Goal: Task Accomplishment & Management: Manage account settings

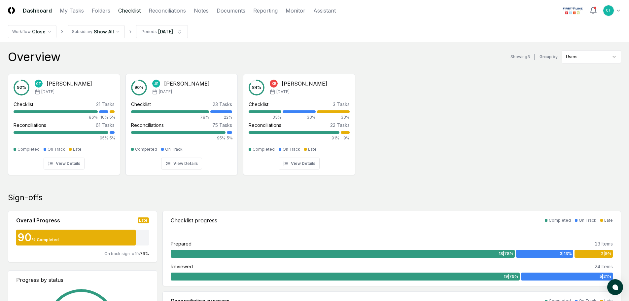
click at [120, 11] on link "Checklist" at bounding box center [129, 11] width 22 height 8
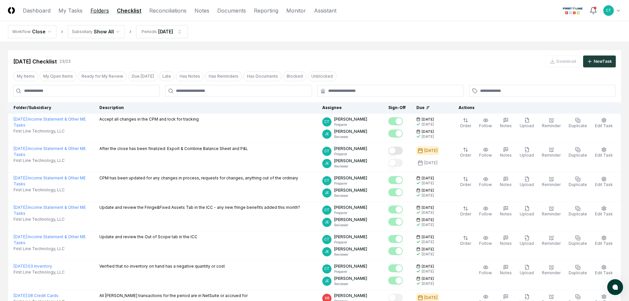
click at [105, 13] on link "Folders" at bounding box center [100, 11] width 19 height 8
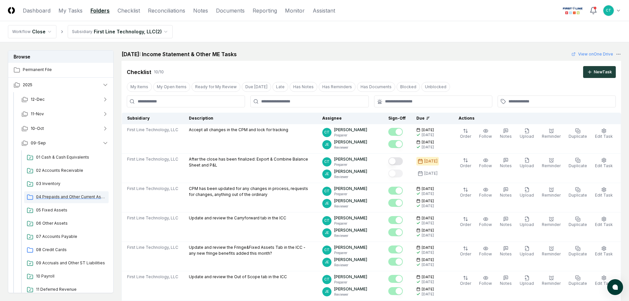
click at [55, 198] on span "04 Prepaids and Other Current Assets" at bounding box center [71, 197] width 70 height 6
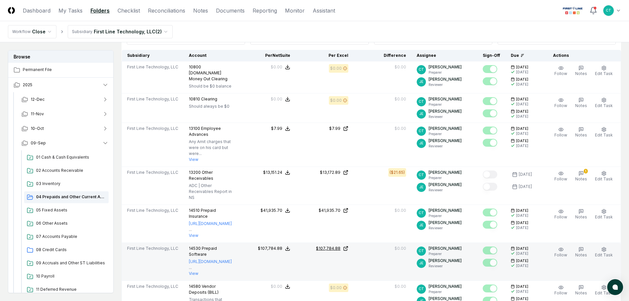
scroll to position [198, 0]
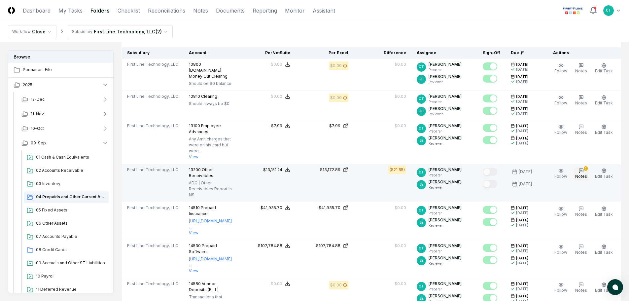
click at [581, 174] on span "Notes" at bounding box center [581, 176] width 12 height 5
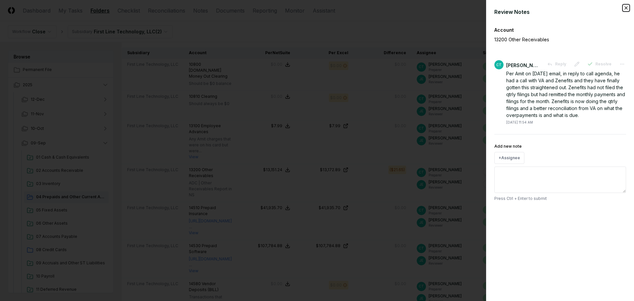
click at [626, 10] on icon "button" at bounding box center [626, 7] width 5 height 5
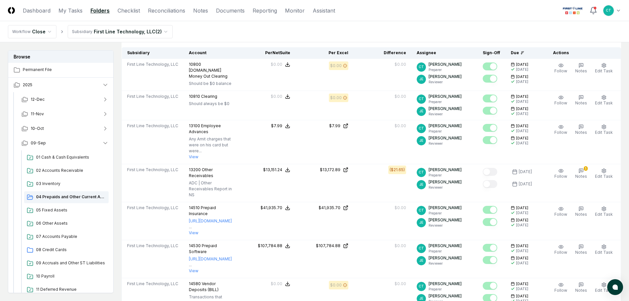
click at [227, 28] on nav "Workflow Close Subsidiary First Line Technology, LLC ( 2 )" at bounding box center [314, 31] width 629 height 21
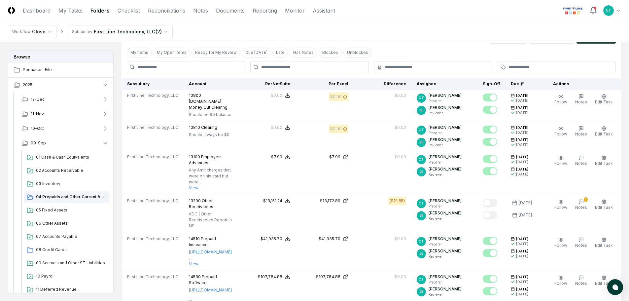
scroll to position [66, 0]
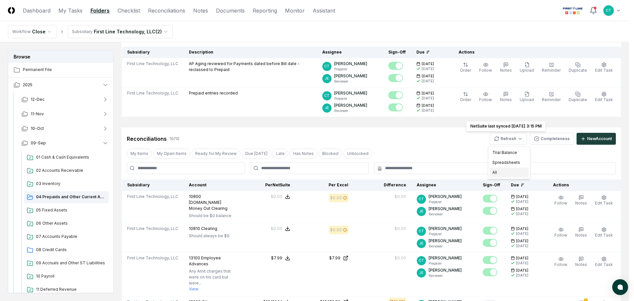
click at [500, 170] on div "All" at bounding box center [509, 172] width 39 height 10
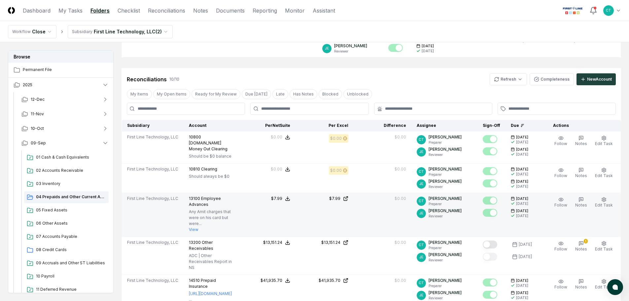
scroll to position [132, 0]
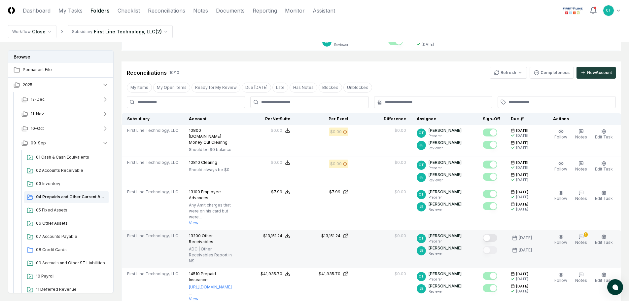
click at [496, 234] on button "Mark complete" at bounding box center [490, 238] width 15 height 8
click at [59, 247] on span "08 Credit Cards" at bounding box center [71, 250] width 70 height 6
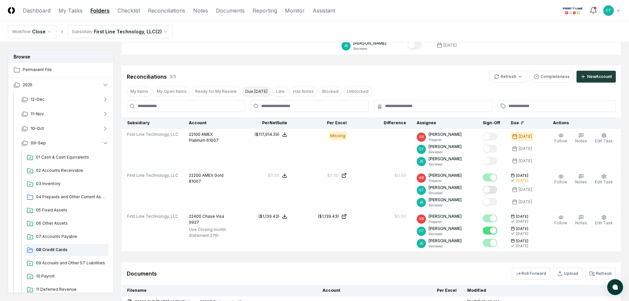
scroll to position [99, 0]
click at [396, 23] on nav "Workflow Close Subsidiary First Line Technology, LLC ( 2 )" at bounding box center [314, 31] width 629 height 21
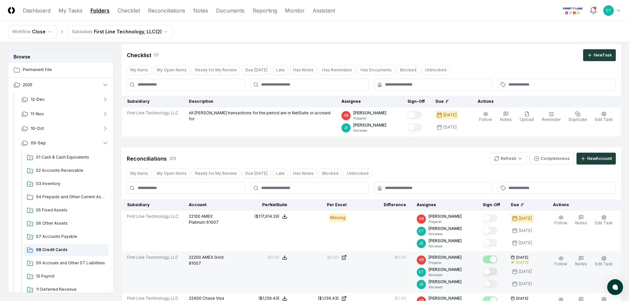
scroll to position [0, 0]
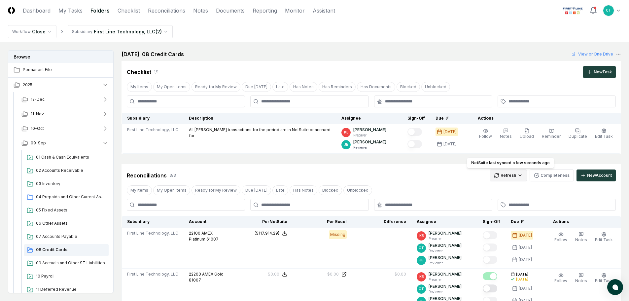
click at [496, 176] on html "CloseCore Dashboard My Tasks Folders Checklist Reconciliations Notes Documents …" at bounding box center [314, 274] width 629 height 548
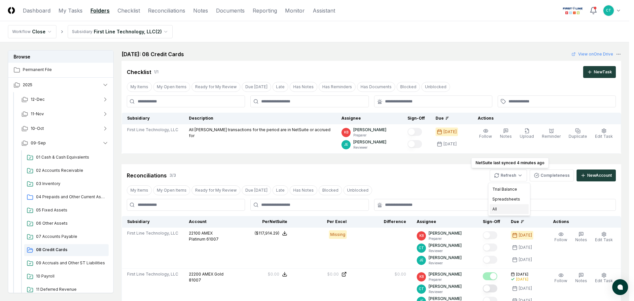
click at [498, 206] on div "All" at bounding box center [509, 209] width 39 height 10
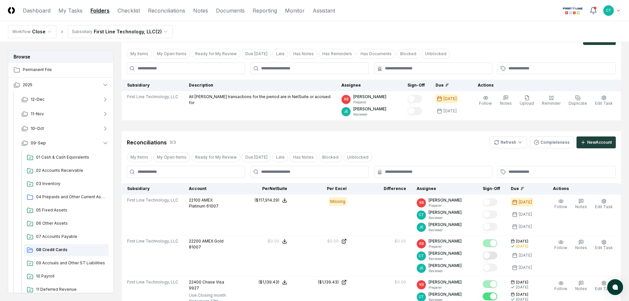
scroll to position [66, 0]
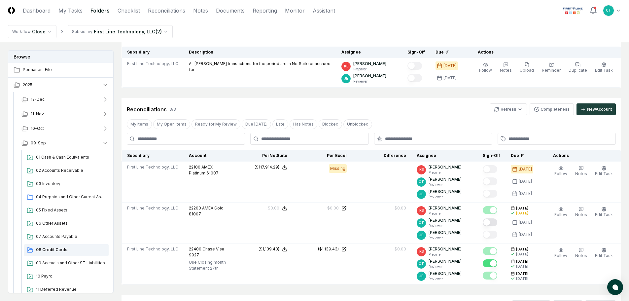
click at [337, 22] on nav "Workflow Close Subsidiary First Line Technology, LLC ( 2 )" at bounding box center [314, 31] width 629 height 21
click at [515, 112] on html "CloseCore Dashboard My Tasks Folders Checklist Reconciliations Notes Documents …" at bounding box center [314, 208] width 629 height 548
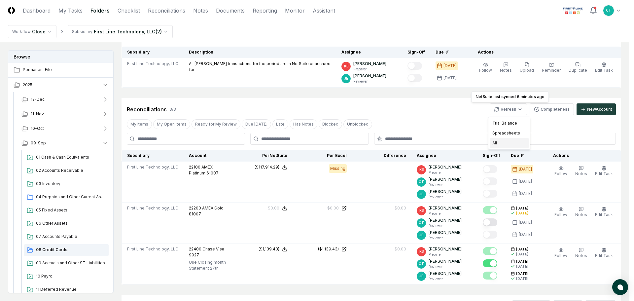
click at [502, 142] on div "All" at bounding box center [509, 143] width 39 height 10
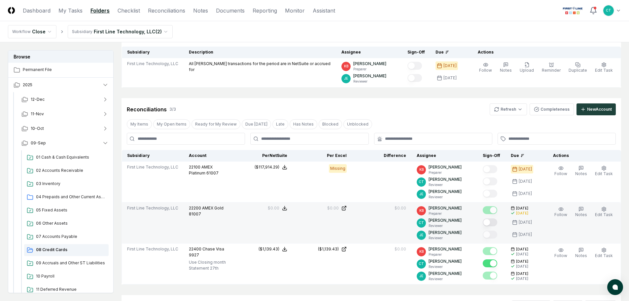
click at [495, 222] on button "Mark complete" at bounding box center [490, 222] width 15 height 8
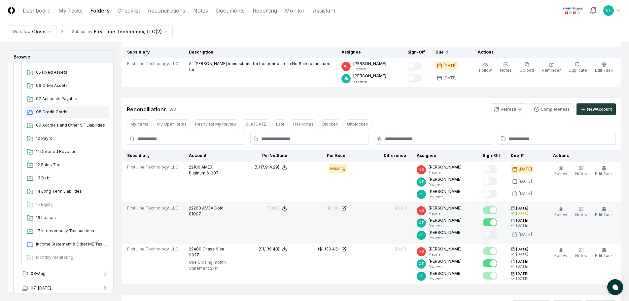
scroll to position [165, 0]
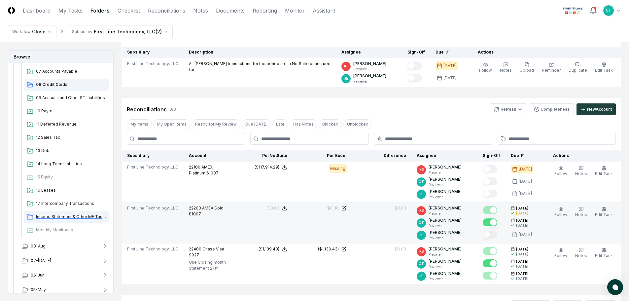
click at [77, 215] on span "Income Statement & Other ME Tasks" at bounding box center [71, 217] width 70 height 6
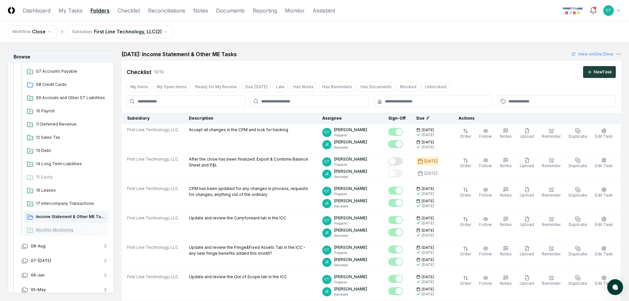
click at [56, 227] on div "Monthly Monitoring" at bounding box center [66, 230] width 85 height 12
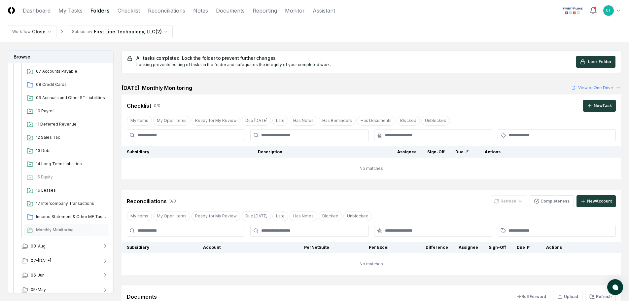
click at [117, 32] on html "CloseCore Dashboard My Tasks Folders Checklist Reconciliations Notes Documents …" at bounding box center [314, 194] width 629 height 389
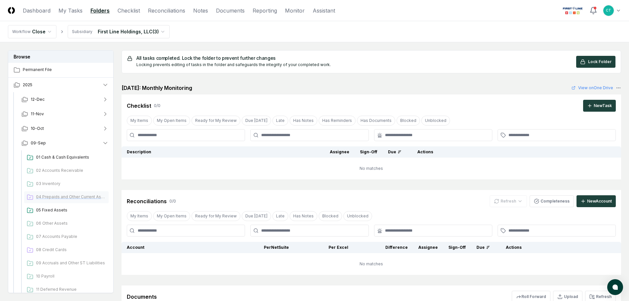
click at [58, 195] on span "04 Prepaids and Other Current Assets" at bounding box center [71, 197] width 70 height 6
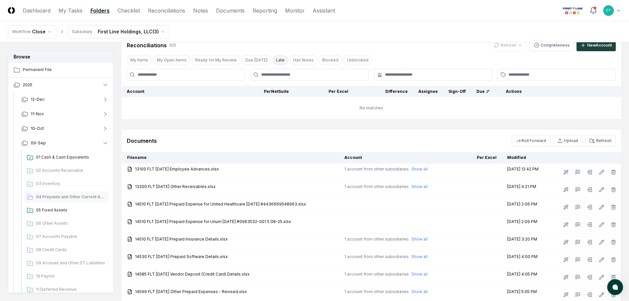
scroll to position [132, 0]
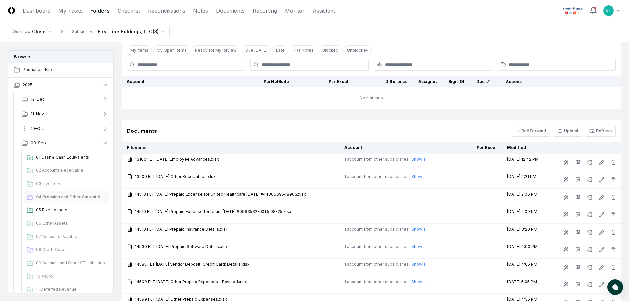
click at [76, 133] on button "10-Oct" at bounding box center [65, 128] width 98 height 15
click at [106, 127] on icon "button" at bounding box center [105, 128] width 7 height 7
click at [47, 197] on span "04 Prepaids and Other Current Assets" at bounding box center [71, 197] width 70 height 6
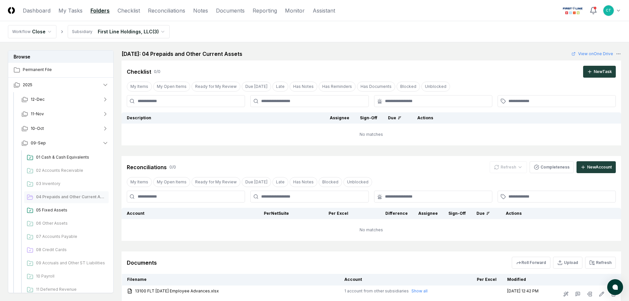
scroll to position [0, 0]
click at [121, 10] on link "Checklist" at bounding box center [129, 11] width 22 height 8
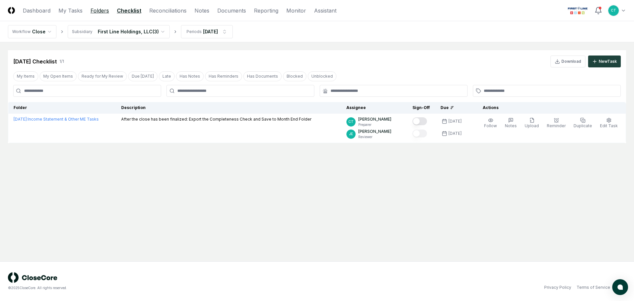
click at [95, 11] on link "Folders" at bounding box center [100, 11] width 19 height 8
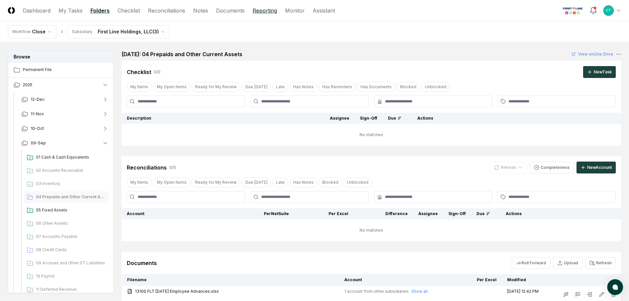
click at [258, 10] on link "Reporting" at bounding box center [265, 11] width 24 height 8
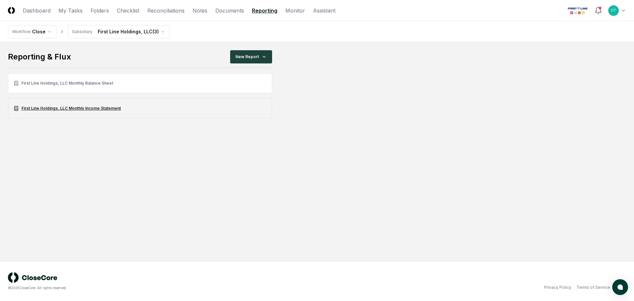
click at [82, 107] on link "First Line Holdings, LLC Monthly Income Statement" at bounding box center [140, 108] width 264 height 20
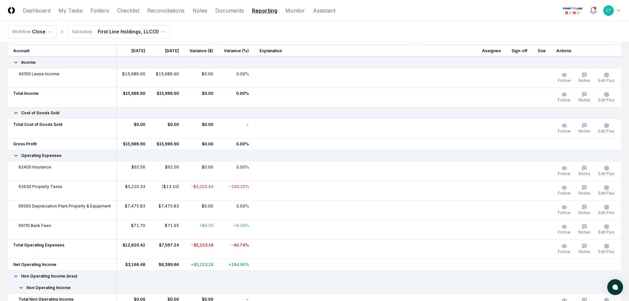
scroll to position [99, 0]
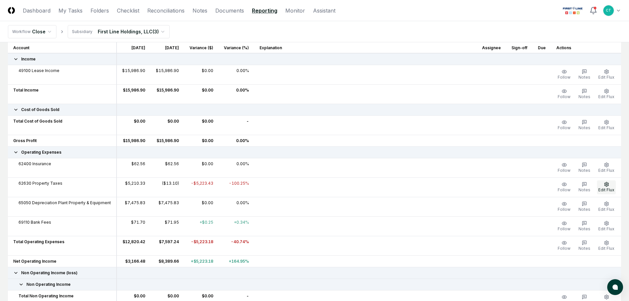
click at [604, 186] on icon "button" at bounding box center [606, 184] width 5 height 5
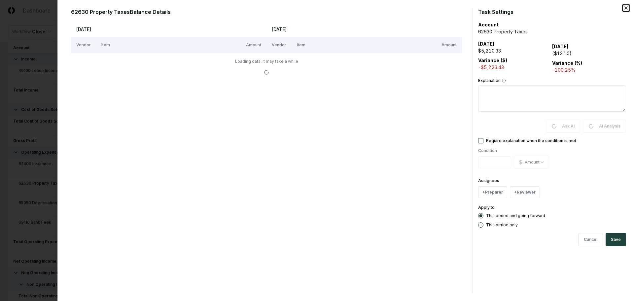
click at [624, 9] on icon "button" at bounding box center [626, 7] width 5 height 5
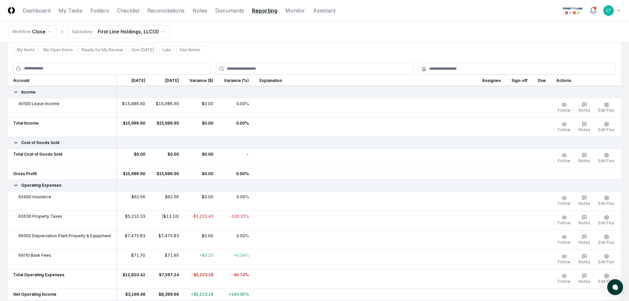
scroll to position [33, 0]
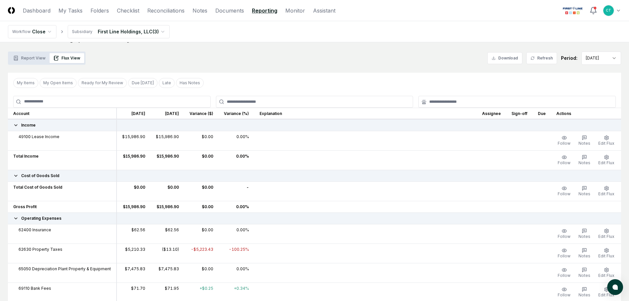
click at [602, 61] on html "CloseCore Dashboard My Tasks Folders Checklist Reconciliations Notes Documents …" at bounding box center [314, 236] width 629 height 538
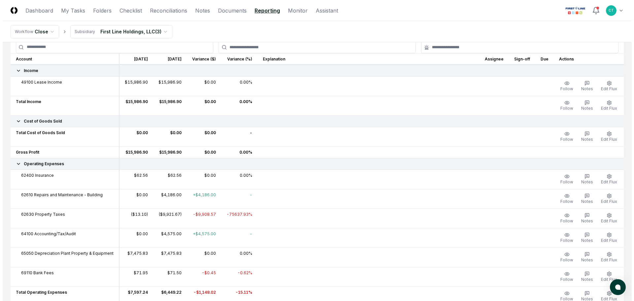
scroll to position [99, 0]
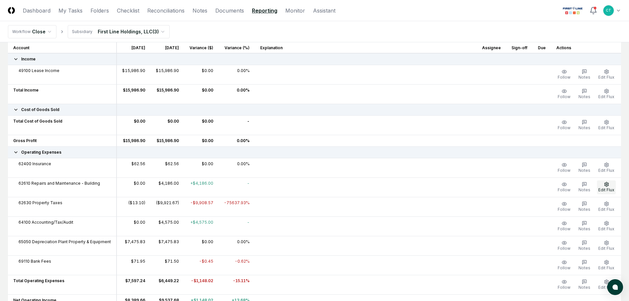
click at [609, 189] on span "Edit Flux" at bounding box center [607, 189] width 16 height 5
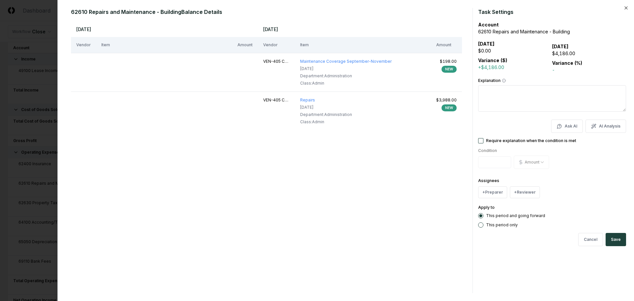
click at [543, 96] on textarea "Explanation" at bounding box center [552, 98] width 148 height 26
click at [604, 126] on button "AI Analysis" at bounding box center [606, 126] width 41 height 13
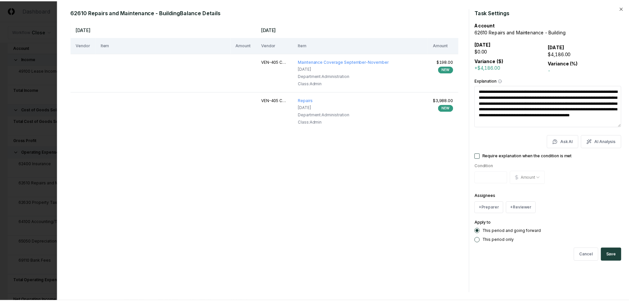
scroll to position [6, 0]
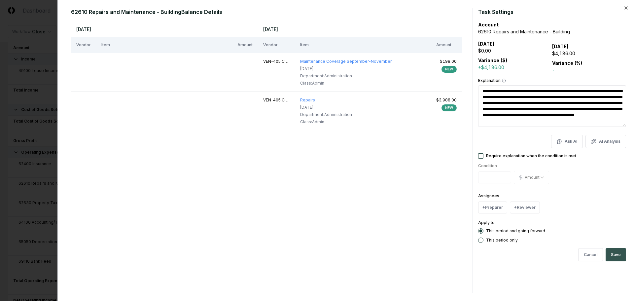
click at [616, 251] on button "Save" at bounding box center [616, 254] width 20 height 13
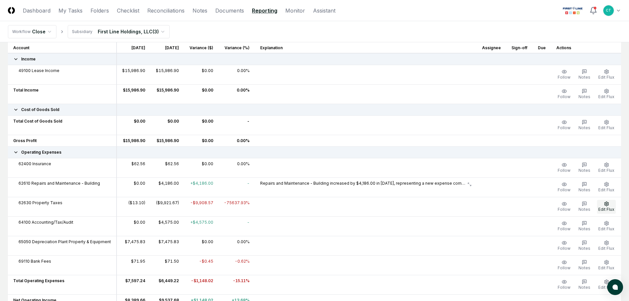
click at [603, 204] on button "Edit Flux" at bounding box center [606, 207] width 19 height 14
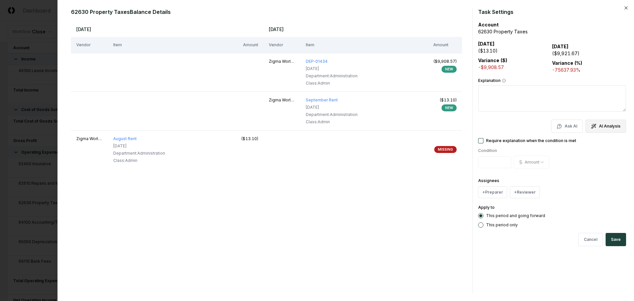
click at [598, 127] on button "AI Analysis" at bounding box center [606, 126] width 41 height 13
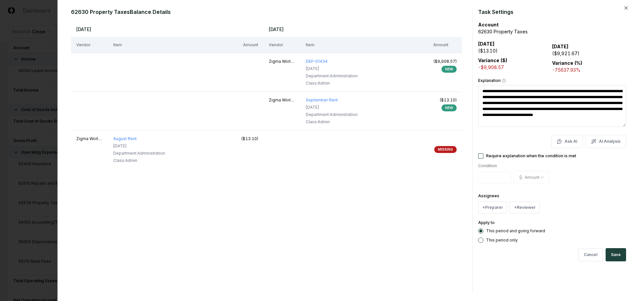
click at [492, 104] on textarea "**********" at bounding box center [552, 106] width 148 height 42
drag, startPoint x: 484, startPoint y: 103, endPoint x: 505, endPoint y: 102, distance: 20.8
click at [505, 102] on textarea "**********" at bounding box center [552, 106] width 148 height 42
drag, startPoint x: 518, startPoint y: 109, endPoint x: 562, endPoint y: 108, distance: 43.6
click at [562, 108] on textarea "**********" at bounding box center [552, 106] width 148 height 42
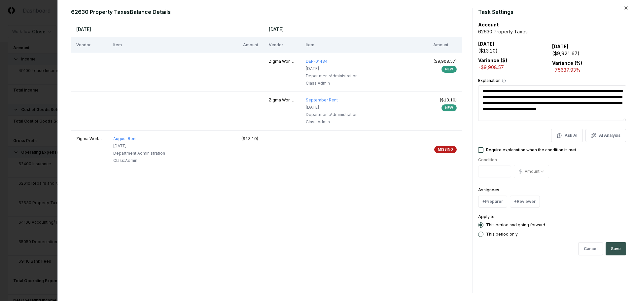
type textarea "**********"
click at [617, 250] on button "Save" at bounding box center [616, 248] width 20 height 13
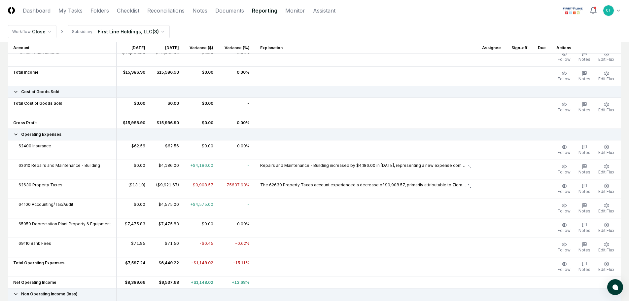
scroll to position [132, 0]
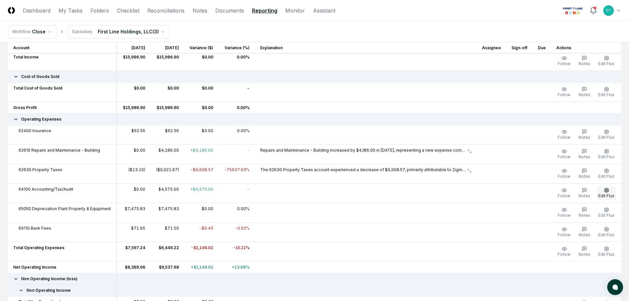
click at [604, 192] on icon "button" at bounding box center [606, 190] width 5 height 5
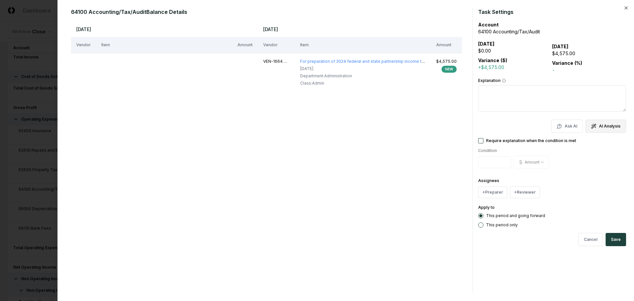
click at [594, 126] on icon "button" at bounding box center [593, 126] width 5 height 5
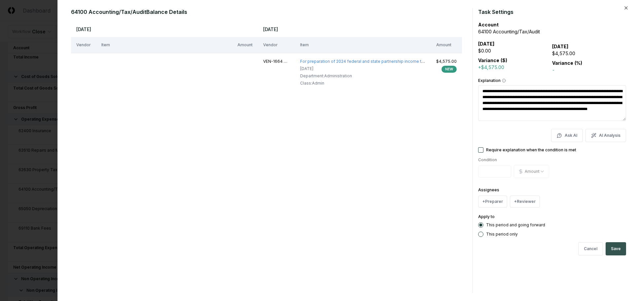
click at [617, 245] on button "Save" at bounding box center [616, 248] width 20 height 13
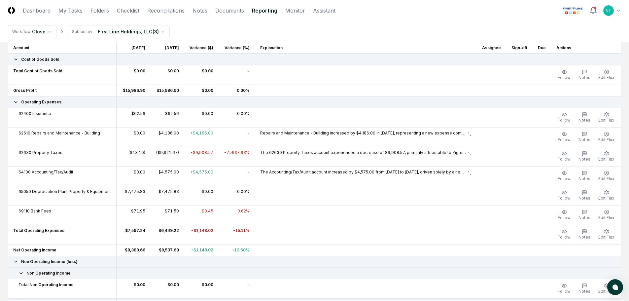
scroll to position [144, 0]
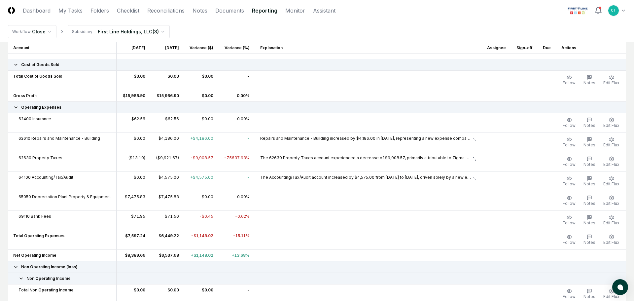
click at [90, 31] on html "CloseCore Dashboard My Tasks Folders Checklist Reconciliations Notes Documents …" at bounding box center [317, 144] width 634 height 577
